Goal: Go to known website: Go to known website

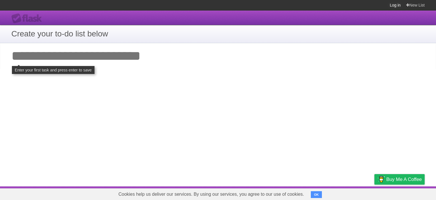
click at [392, 5] on link "Log in" at bounding box center [395, 5] width 11 height 10
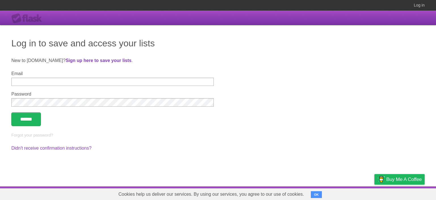
click at [189, 83] on input "Email" at bounding box center [112, 82] width 202 height 8
